Goal: Transaction & Acquisition: Purchase product/service

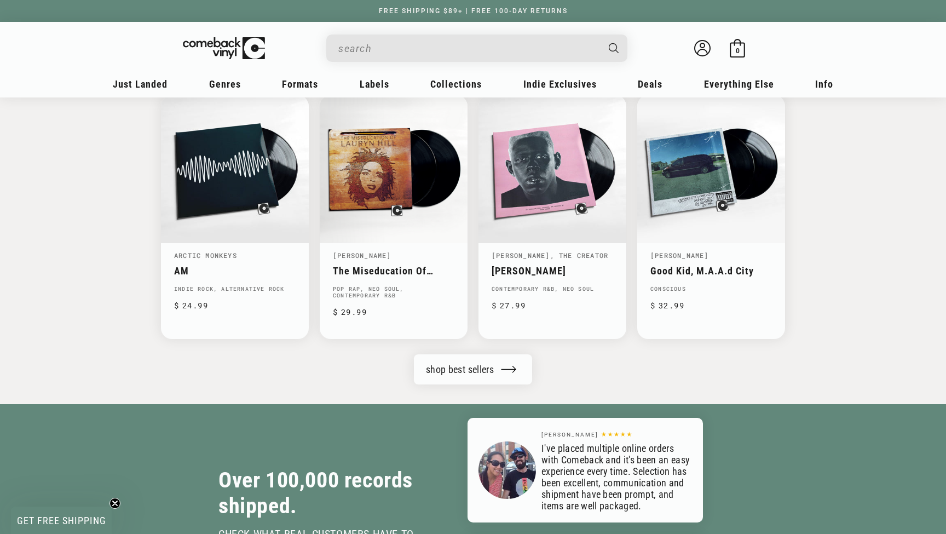
scroll to position [1196, 0]
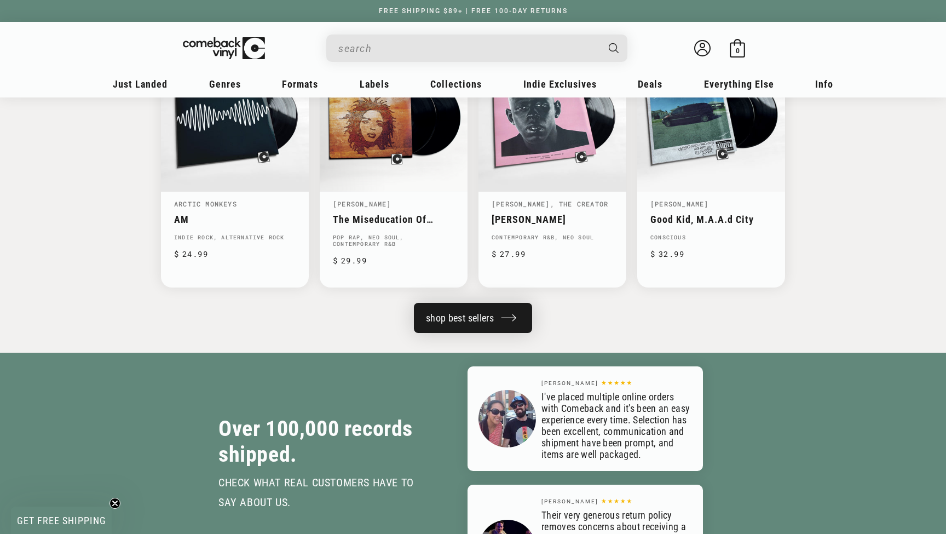
click at [517, 311] on link "shop best sellers" at bounding box center [473, 318] width 118 height 30
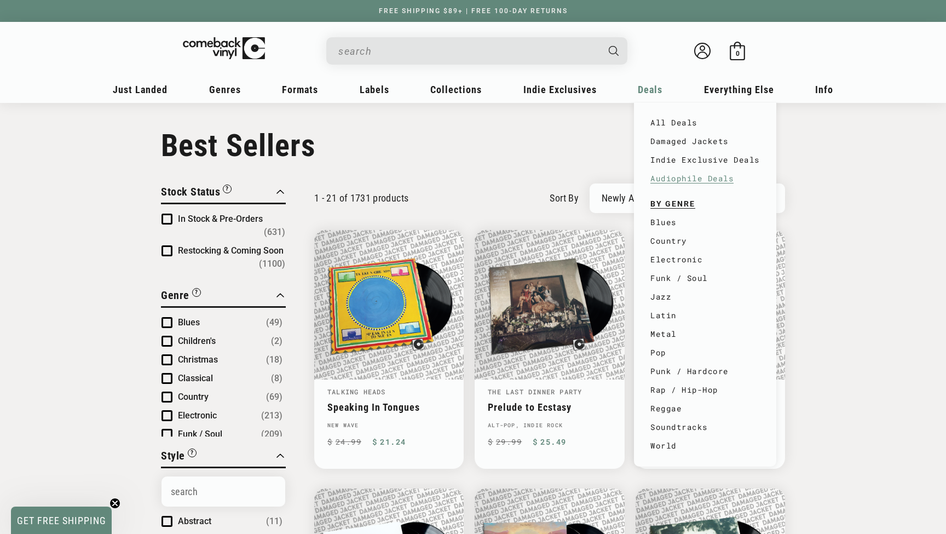
click at [692, 184] on link "Audiophile Deals" at bounding box center [704, 178] width 109 height 19
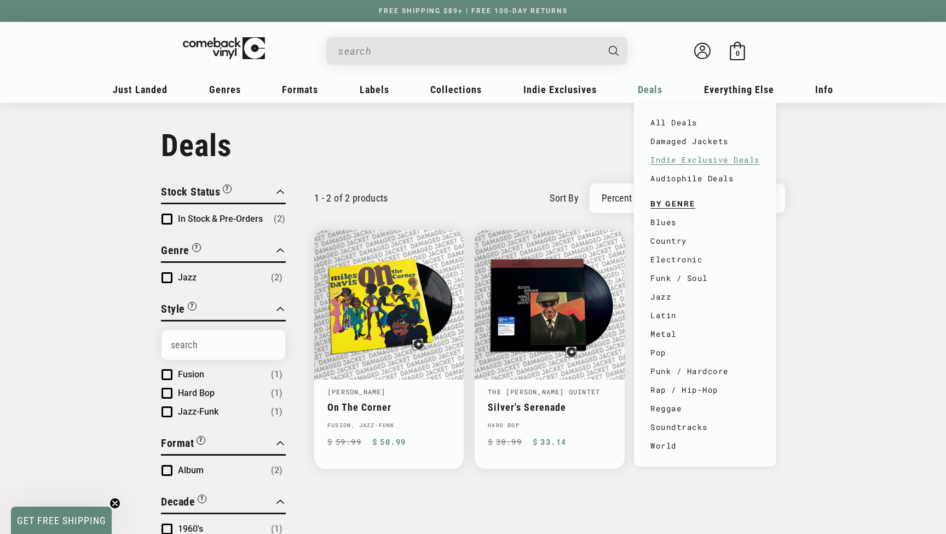
click at [670, 158] on link "Indie Exclusive Deals" at bounding box center [704, 160] width 109 height 19
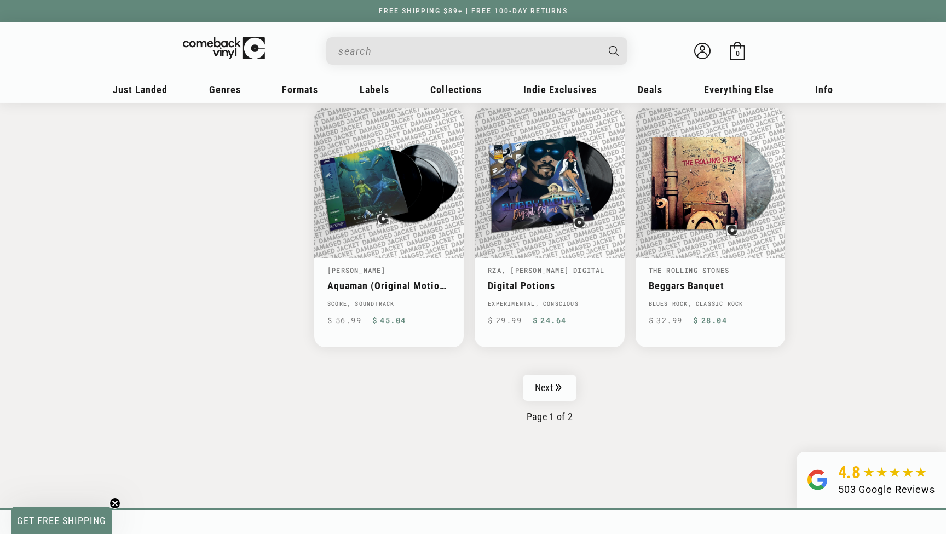
scroll to position [1704, 0]
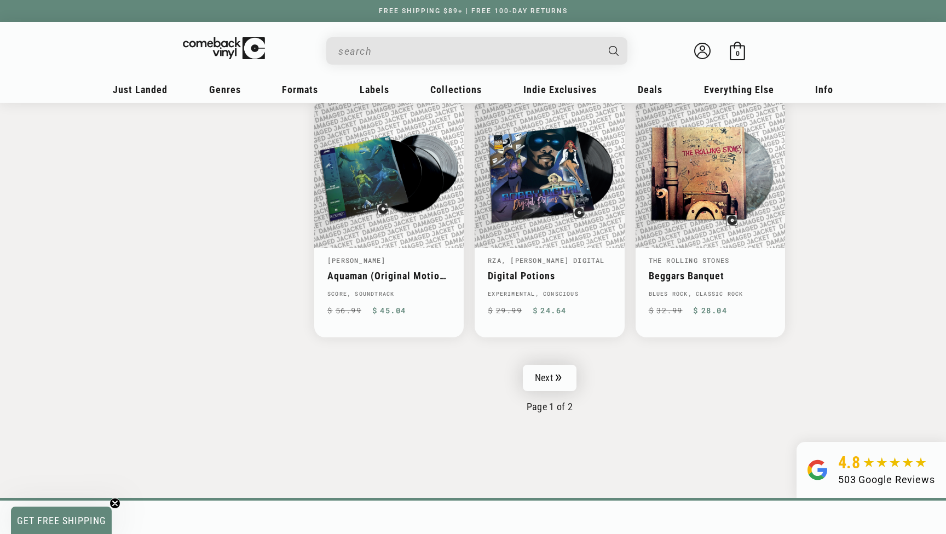
click at [562, 367] on link "Next" at bounding box center [550, 378] width 54 height 26
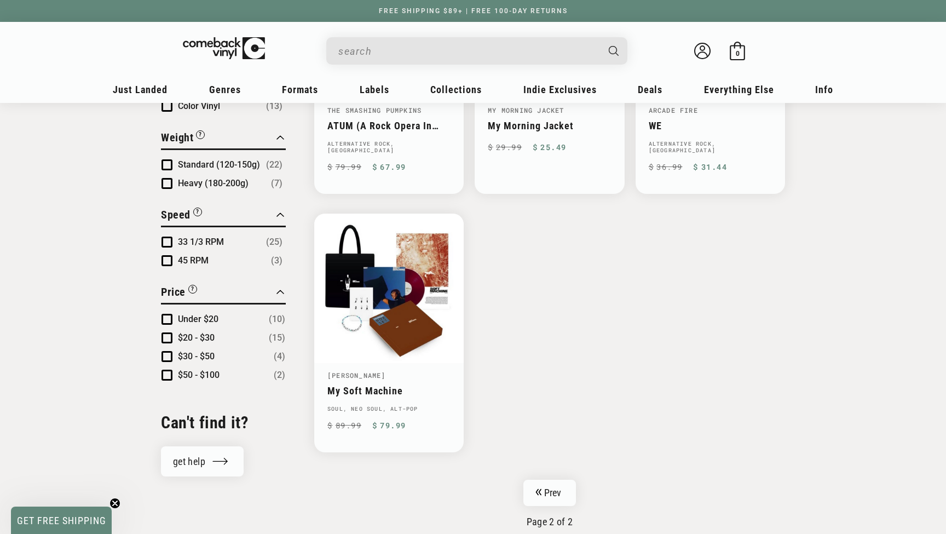
scroll to position [806, 0]
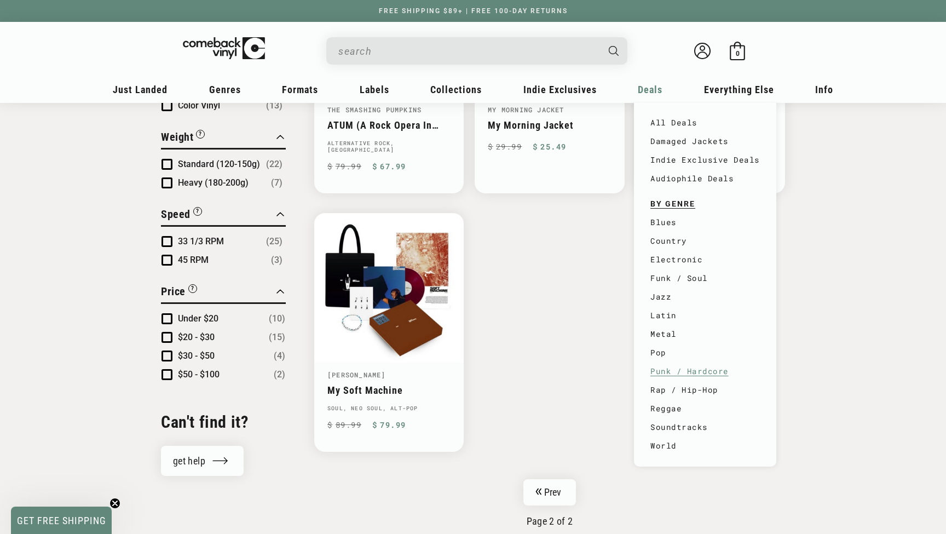
click at [672, 366] on link "Punk / Hardcore" at bounding box center [704, 371] width 109 height 19
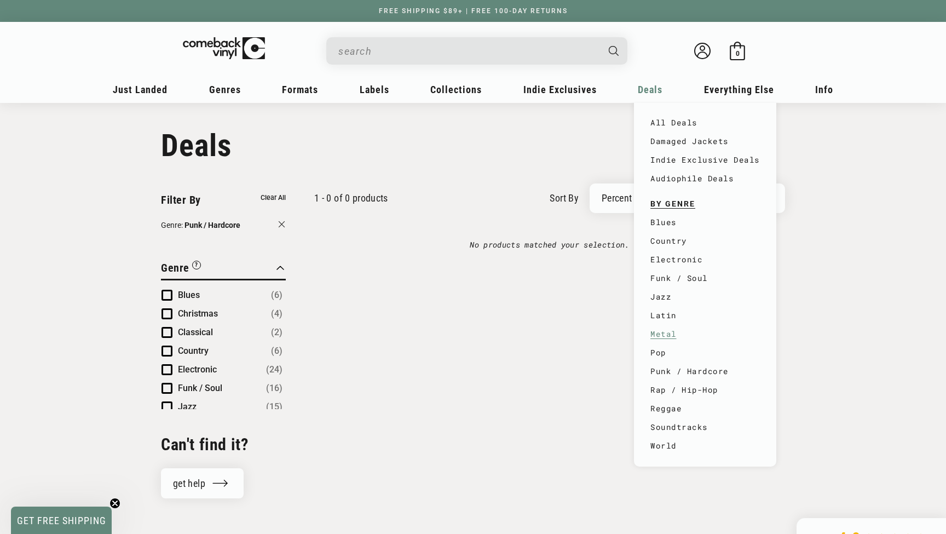
click at [667, 331] on link "Metal" at bounding box center [704, 334] width 109 height 19
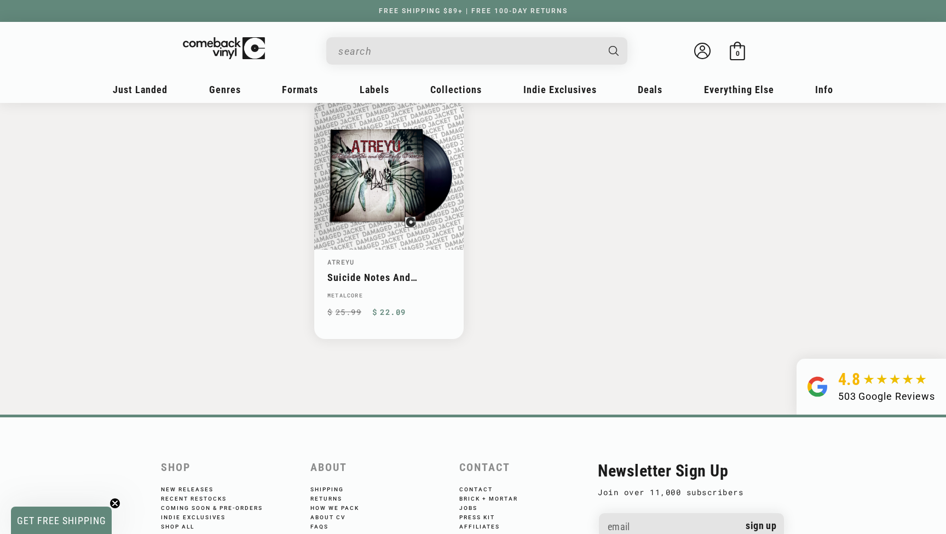
scroll to position [1433, 0]
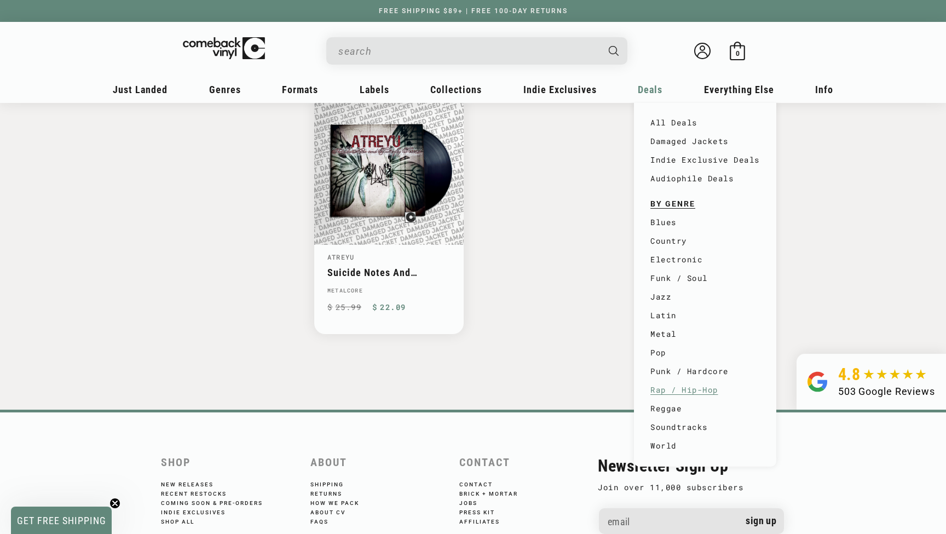
click at [679, 390] on link "Rap / Hip-Hop" at bounding box center [704, 389] width 109 height 19
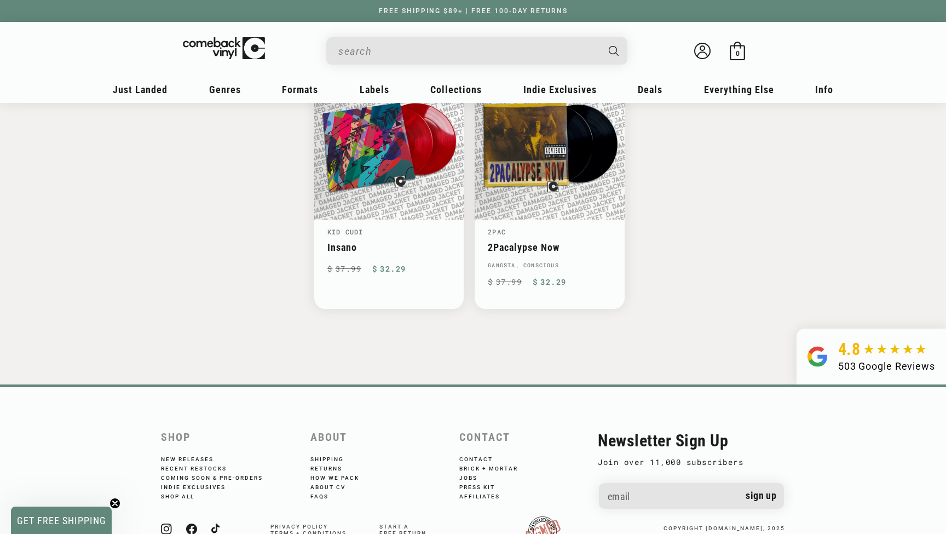
scroll to position [1735, 0]
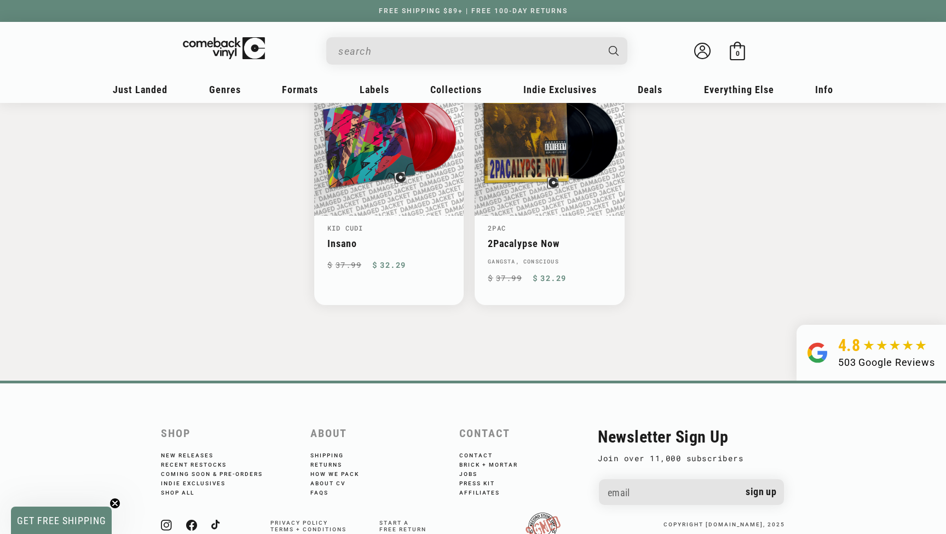
click at [562, 46] on input "When autocomplete results are available use up and down arrows to review and en…" at bounding box center [467, 51] width 259 height 22
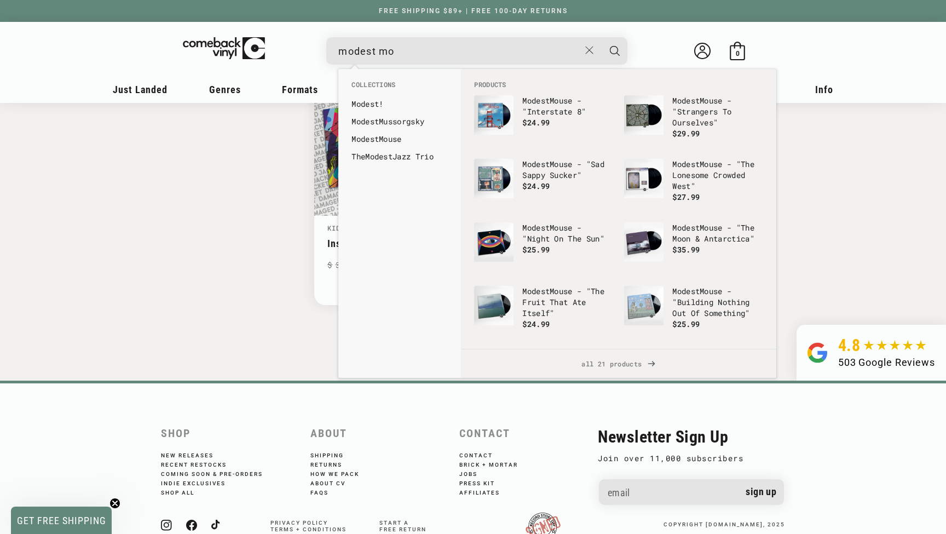
type input "modest mou"
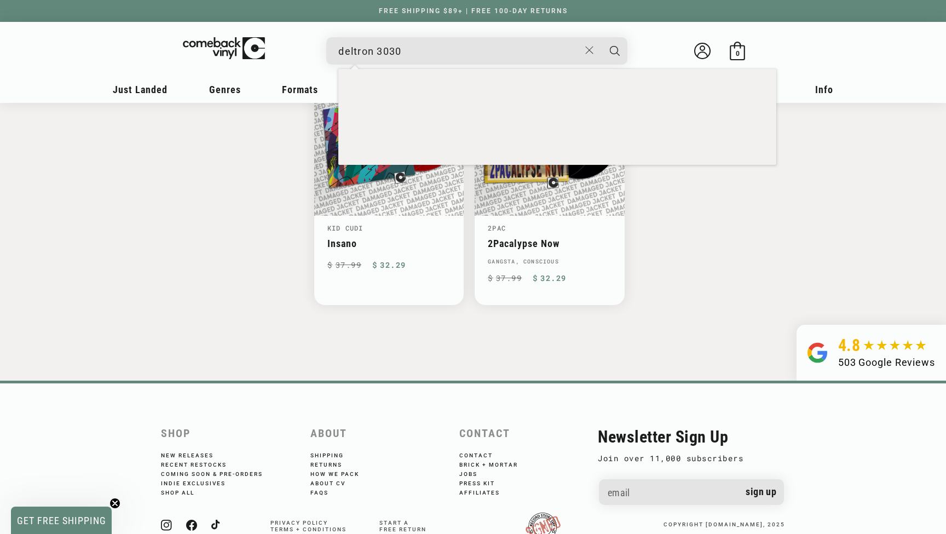
type input "deltron 3030"
click at [615, 50] on button "Search" at bounding box center [614, 50] width 27 height 27
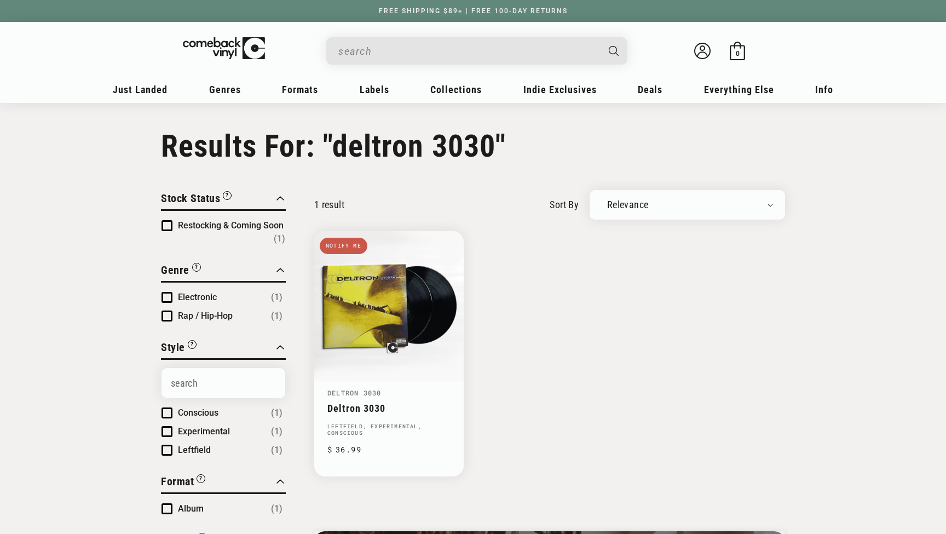
type input "deltron 3030"
